Goal: Obtain resource: Download file/media

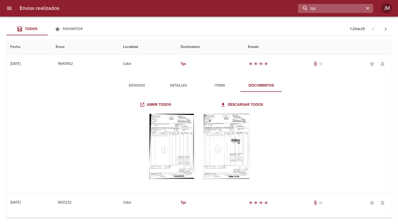
drag, startPoint x: 342, startPoint y: 8, endPoint x: 318, endPoint y: 7, distance: 23.6
click at [318, 7] on input "tgs" at bounding box center [331, 8] width 66 height 9
type input "t"
type input "17117"
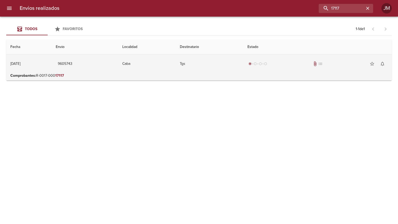
click at [213, 72] on td "Tgs" at bounding box center [210, 63] width 68 height 19
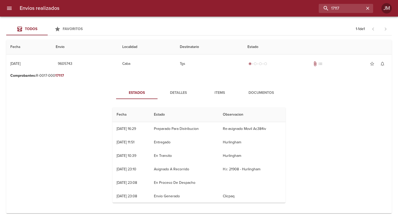
click at [263, 93] on span "Documentos" at bounding box center [261, 93] width 35 height 6
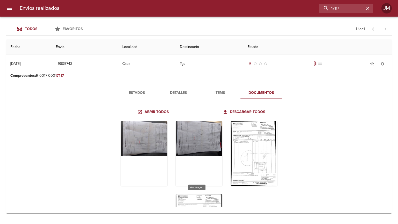
click at [199, 199] on div "Tabla de envíos del cliente" at bounding box center [199, 226] width 47 height 65
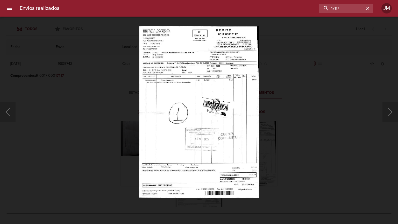
click at [197, 80] on img "Lightbox" at bounding box center [199, 112] width 120 height 172
click at [318, 149] on div "Lightbox" at bounding box center [199, 112] width 398 height 224
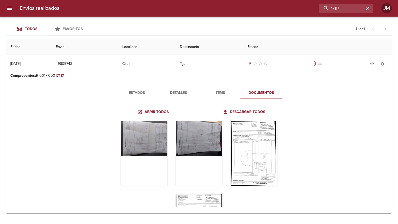
click at [318, 149] on div "Estados Detalles Items Documentos Abrir todos Descargar todos" at bounding box center [198, 146] width 377 height 133
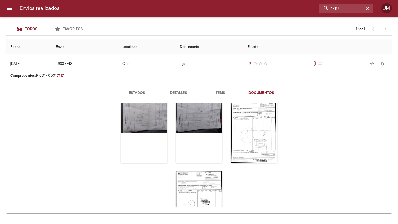
scroll to position [56, 0]
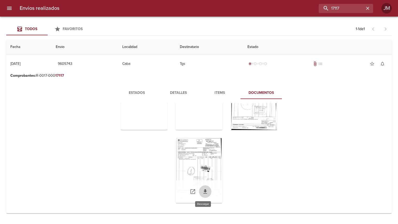
click at [204, 188] on icon "Tabla de envíos del cliente" at bounding box center [205, 191] width 6 height 6
click at [204, 187] on link "Tabla de envíos del cliente" at bounding box center [205, 191] width 12 height 12
